Goal: Information Seeking & Learning: Compare options

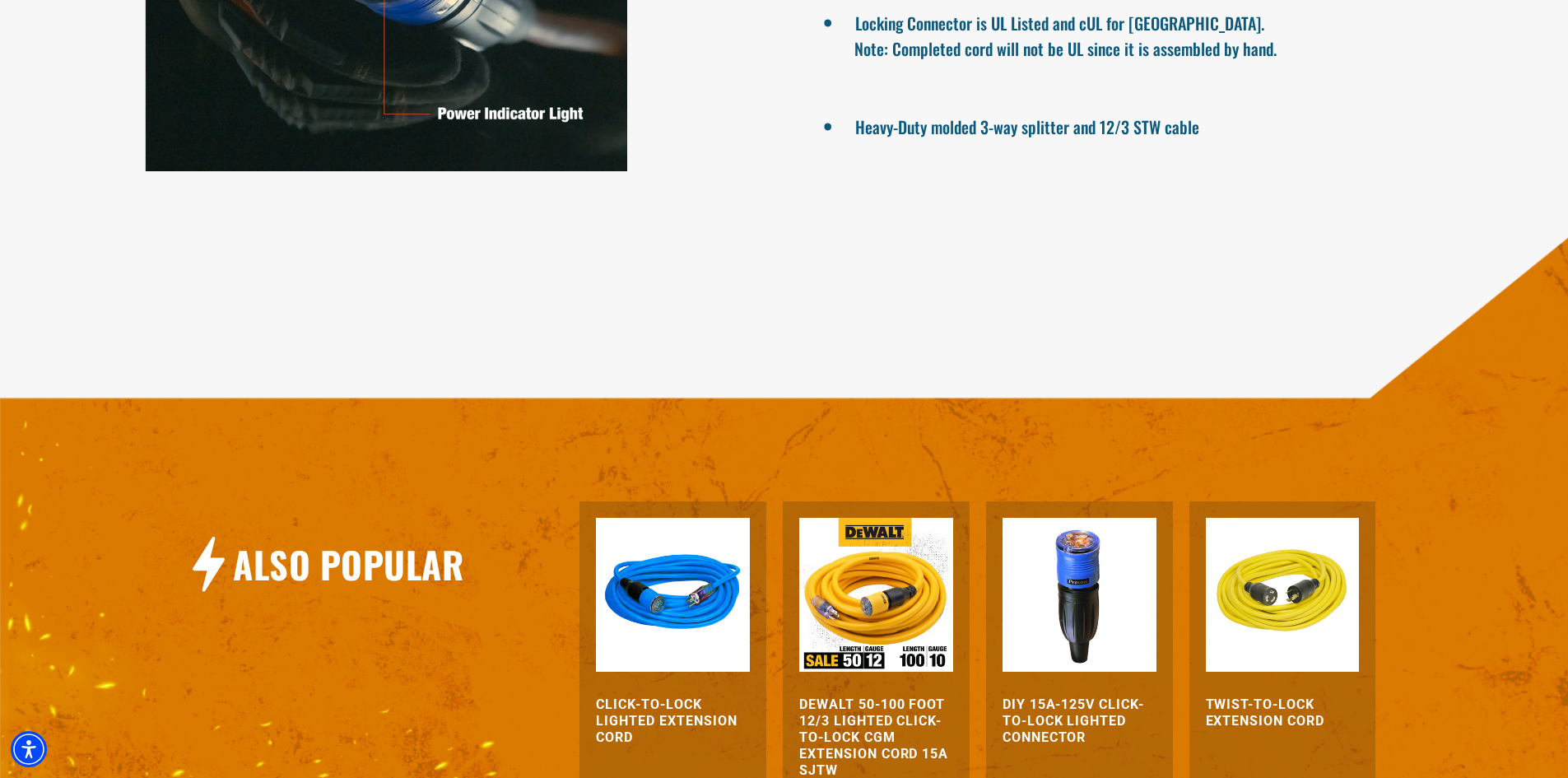
scroll to position [1539, 0]
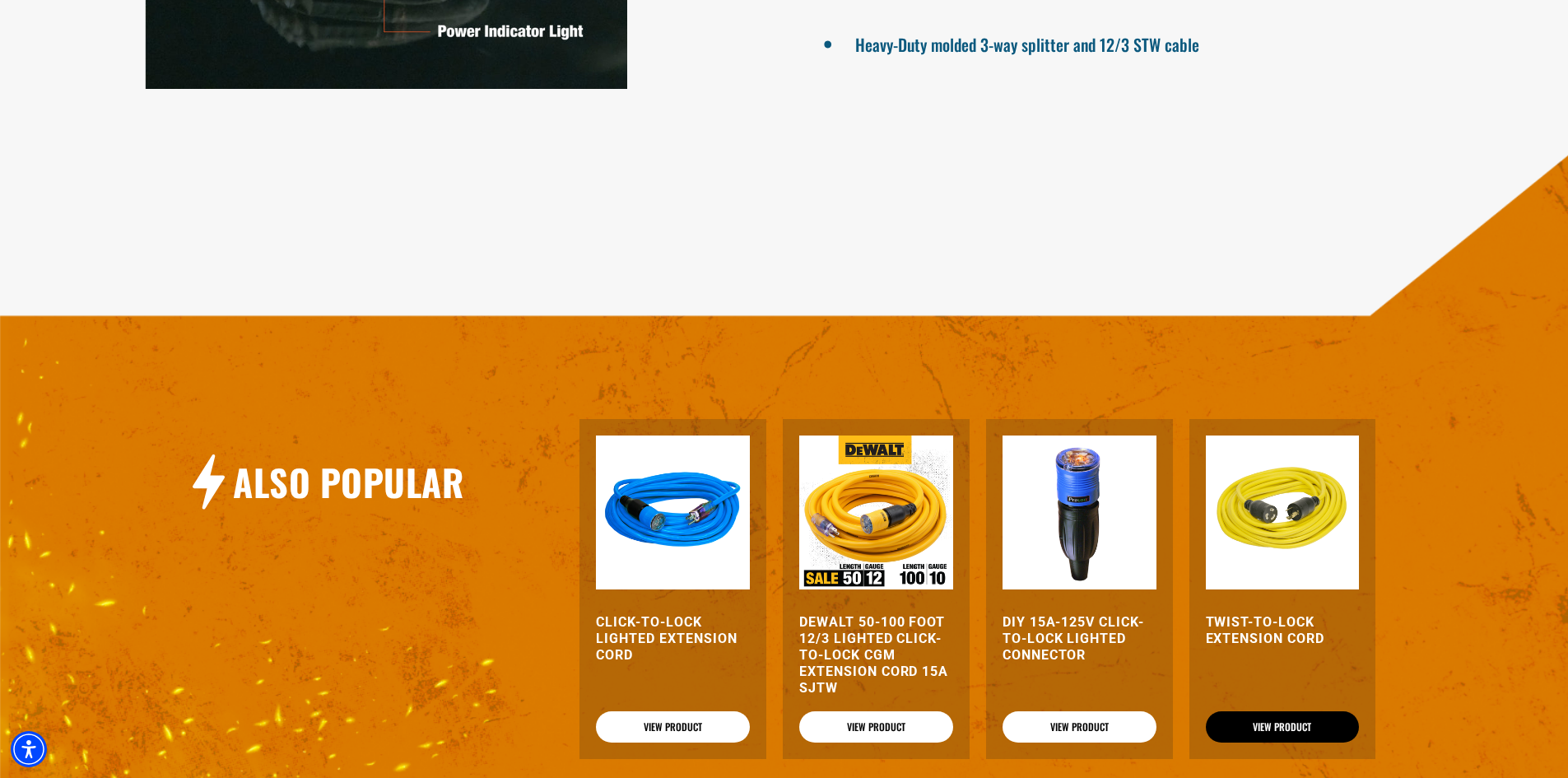
click at [1261, 725] on link "View Product" at bounding box center [1282, 727] width 154 height 32
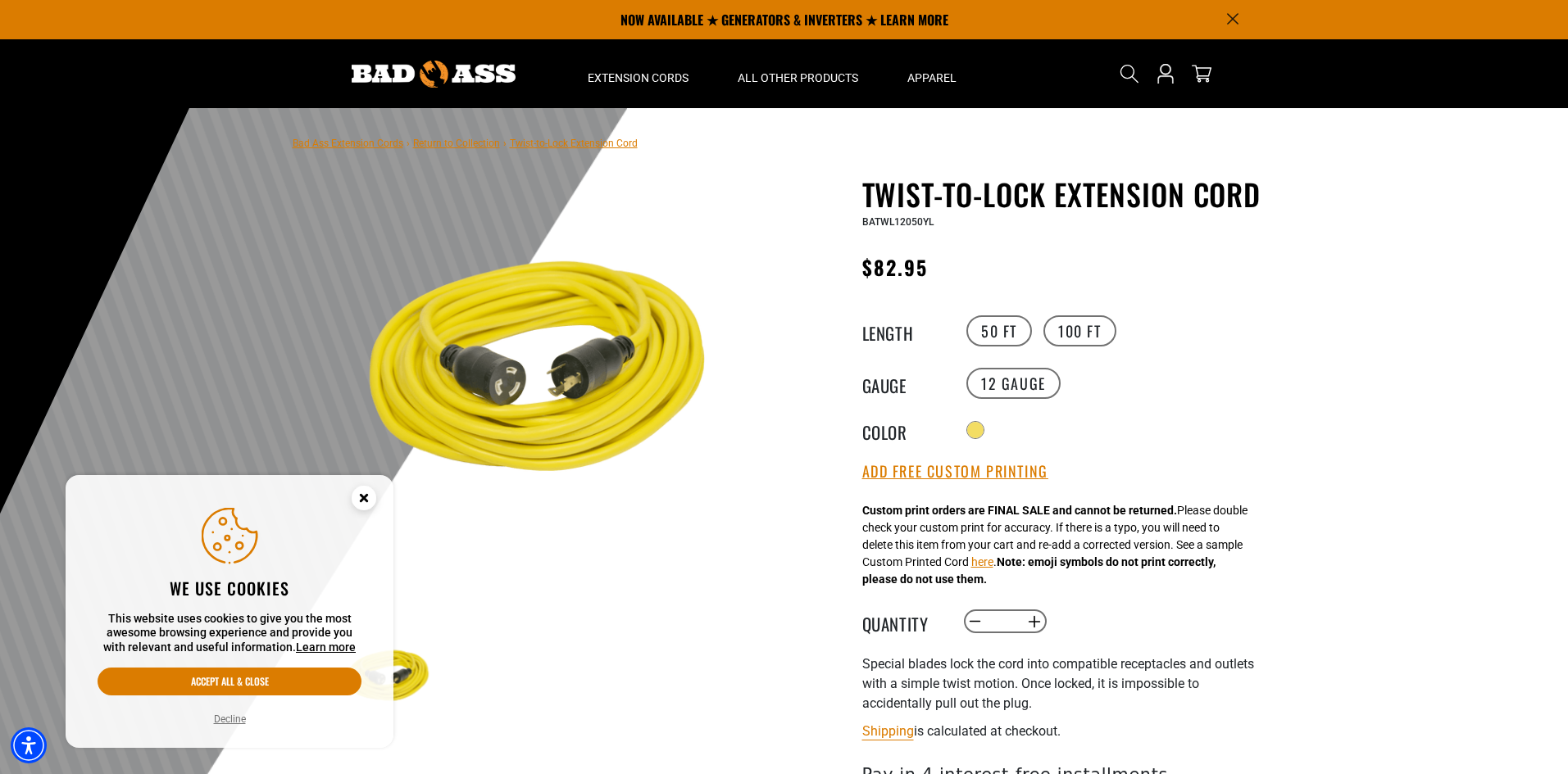
click at [228, 721] on button "Decline" at bounding box center [230, 719] width 42 height 17
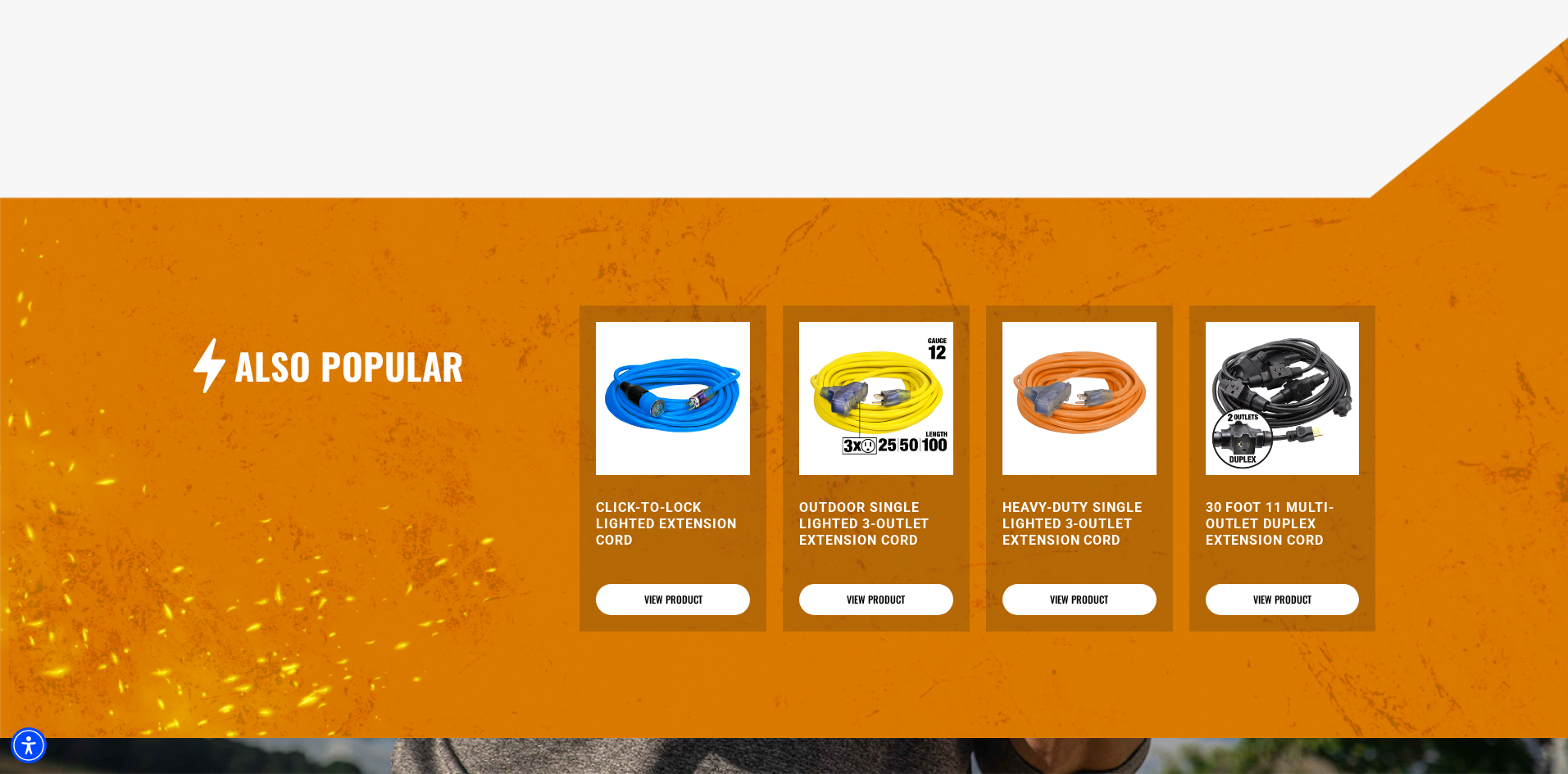
scroll to position [1475, 0]
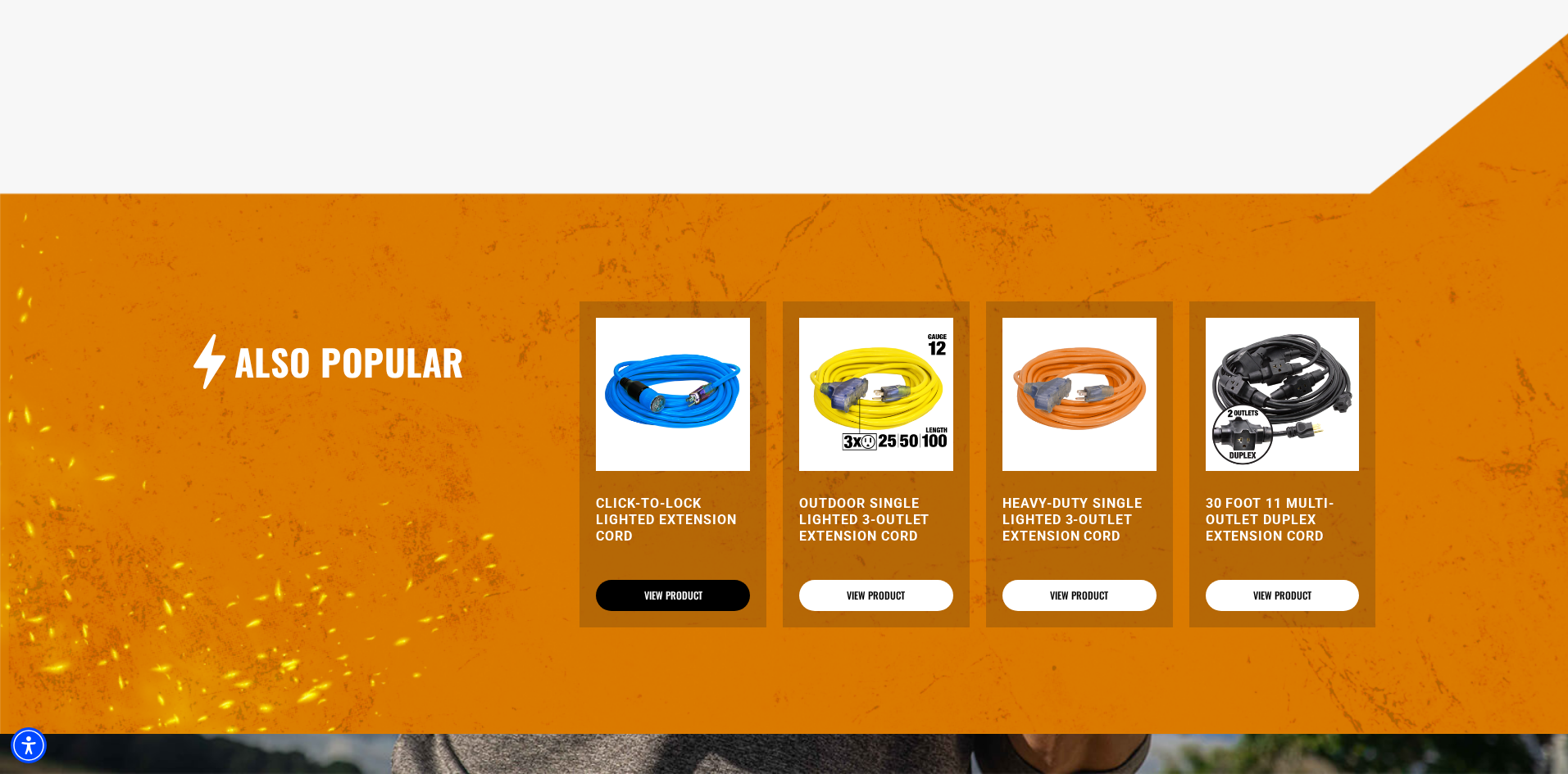
click at [683, 587] on link "View Product" at bounding box center [672, 595] width 154 height 31
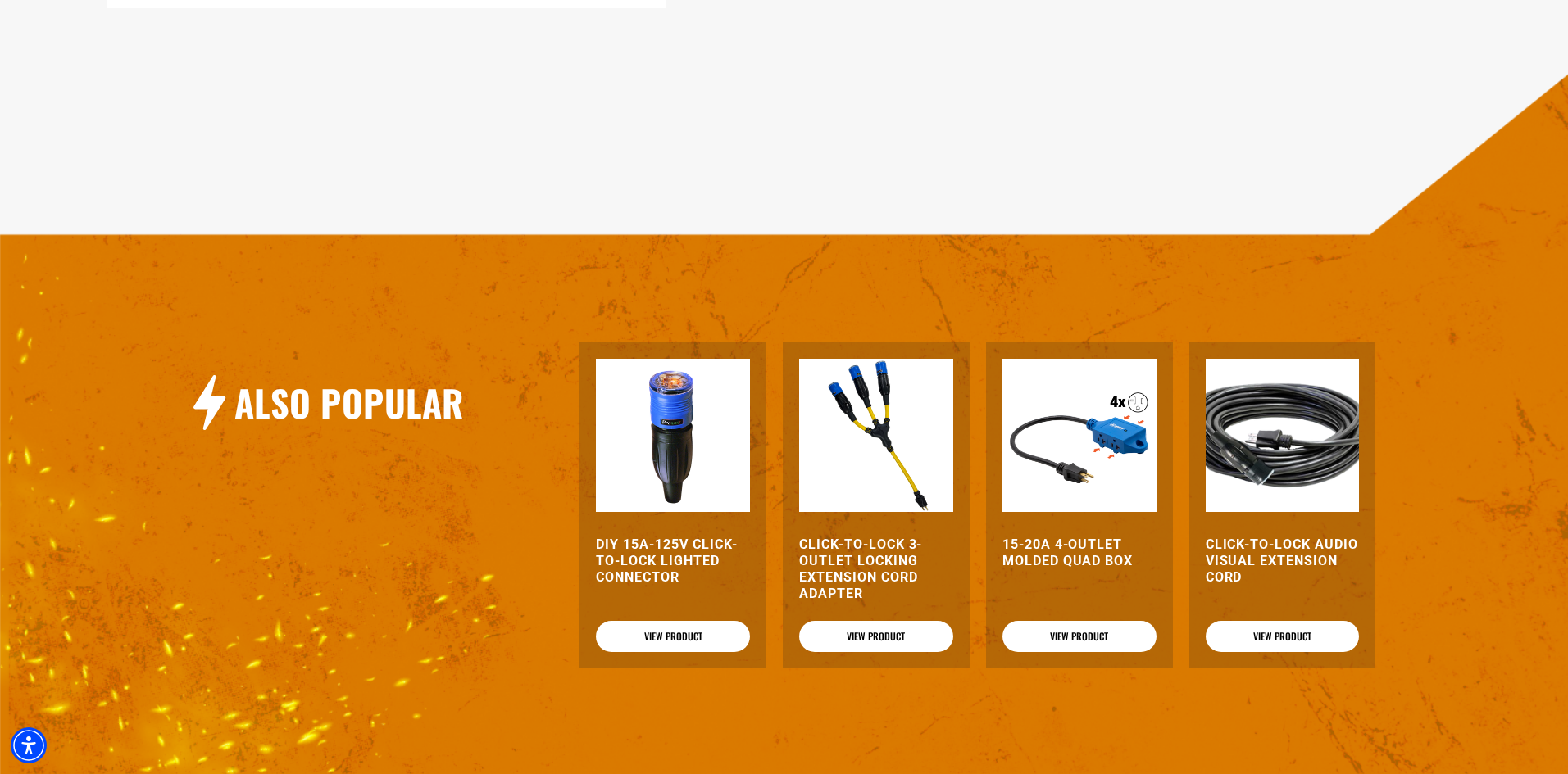
scroll to position [1966, 0]
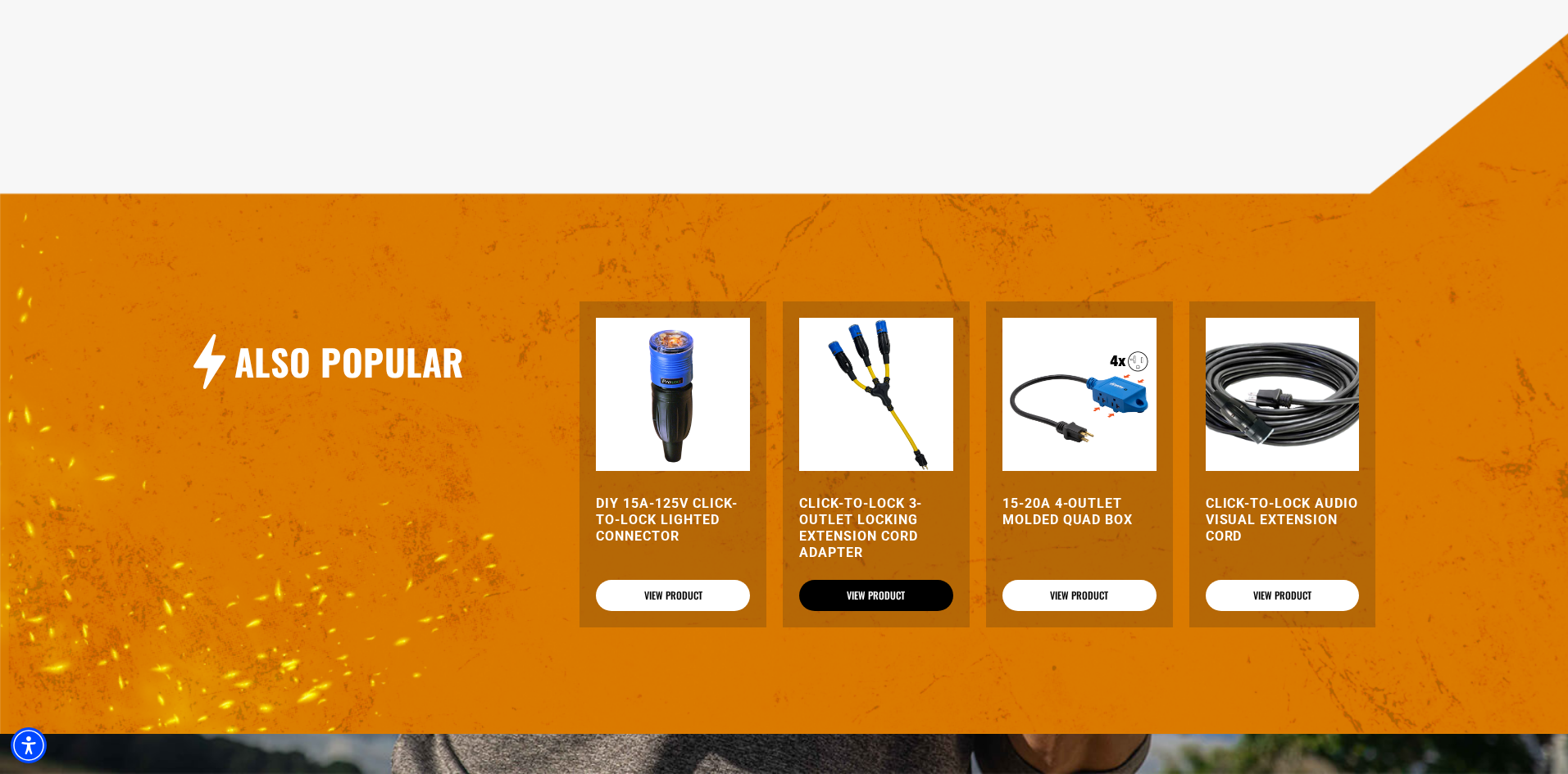
click at [890, 600] on link "View Product" at bounding box center [876, 595] width 154 height 31
